Goal: Task Accomplishment & Management: Use online tool/utility

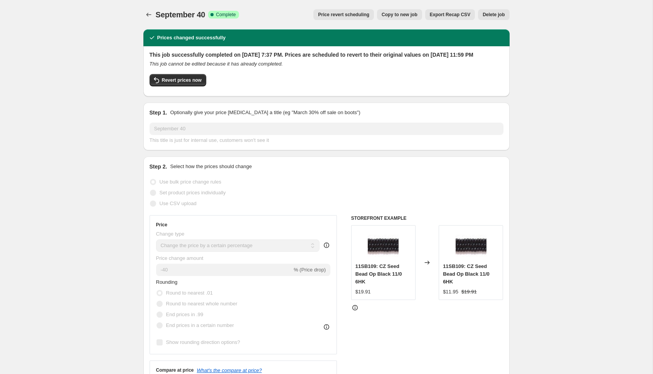
select select "percentage"
select select "tag"
select select "not_equal"
select select "tag"
select select "not_equal"
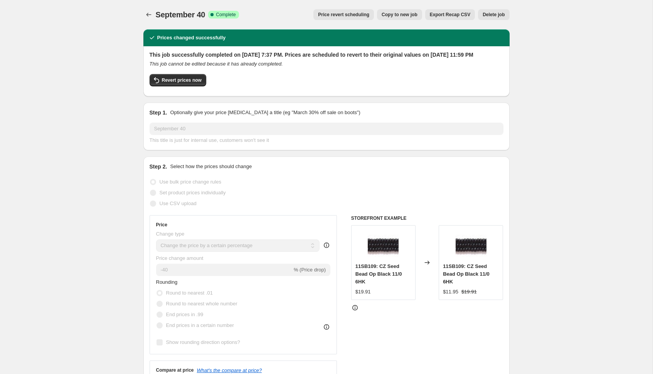
select select "tag"
select select "not_equal"
select select "collection"
select select "not_equal"
select select "collection"
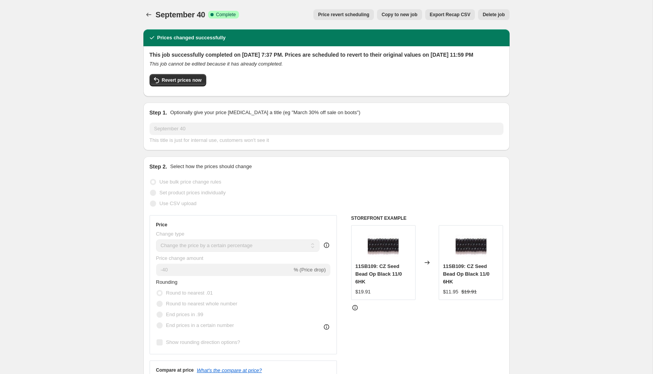
select select "not_equal"
select select "product_status"
select select "vendor"
select select "not_equal"
